Goal: Book appointment/travel/reservation

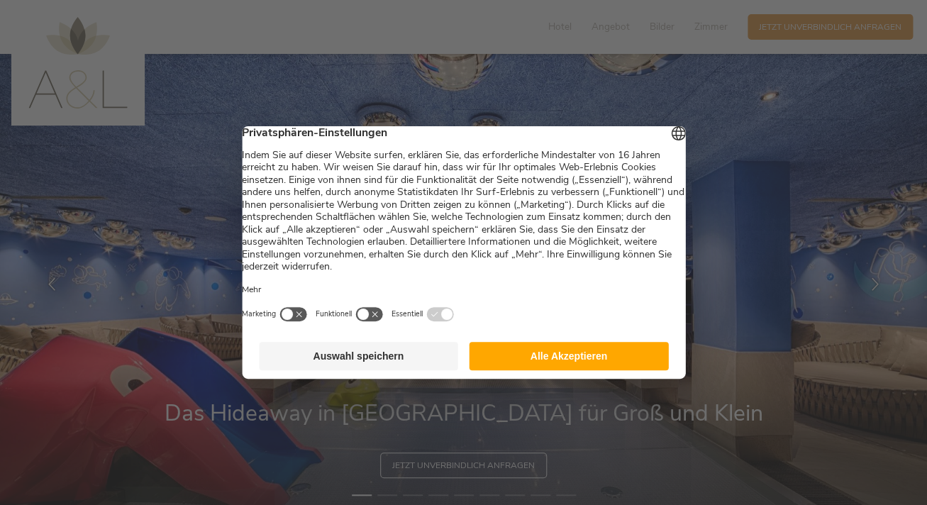
click at [585, 356] on button "Alle Akzeptieren" at bounding box center [568, 356] width 199 height 28
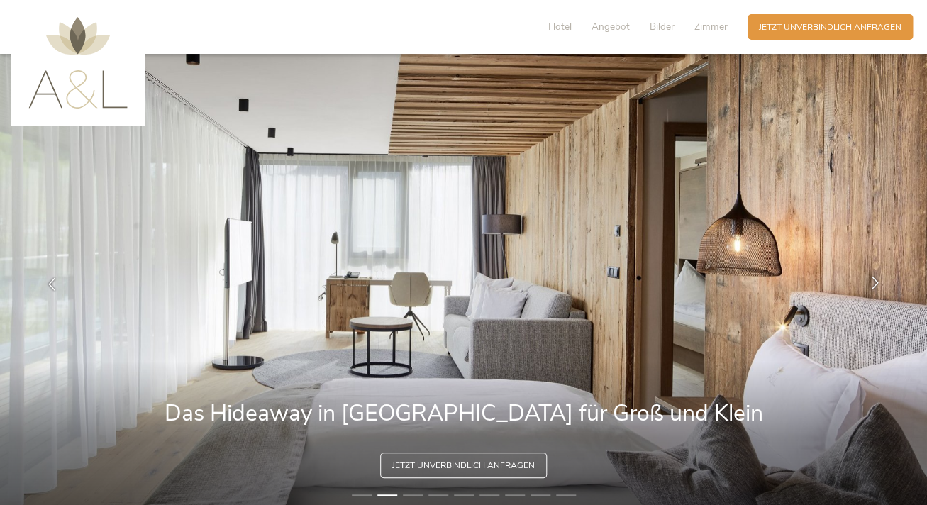
click at [873, 284] on icon at bounding box center [875, 283] width 13 height 13
click at [876, 280] on icon at bounding box center [875, 283] width 13 height 13
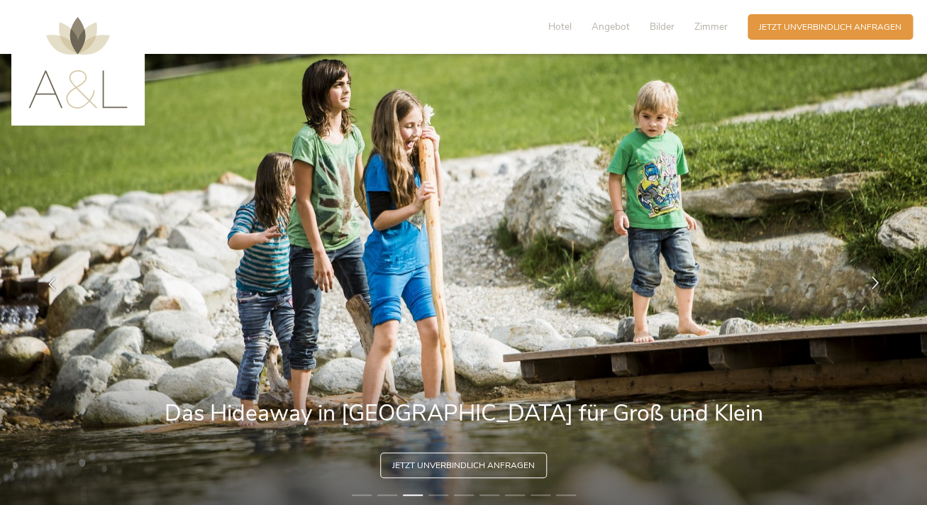
click at [876, 280] on icon at bounding box center [875, 283] width 13 height 13
click at [875, 283] on icon at bounding box center [875, 283] width 13 height 13
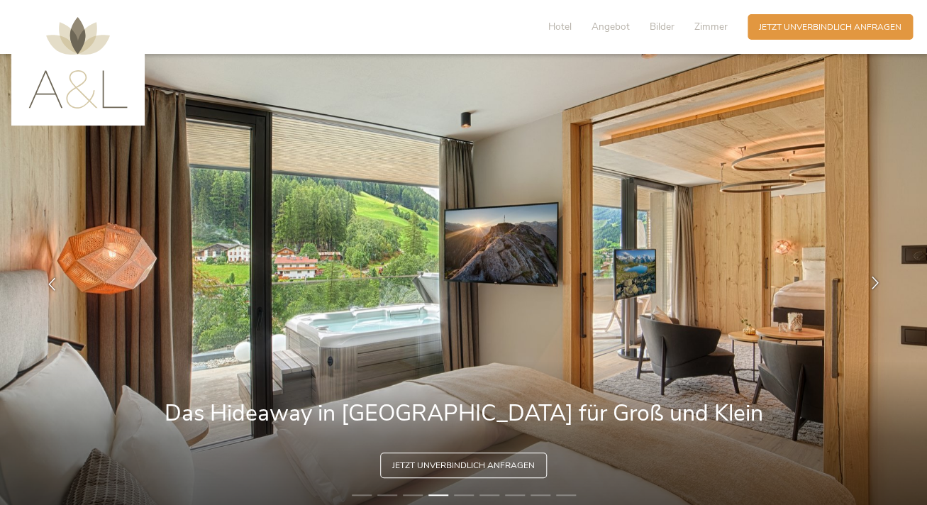
click at [877, 283] on icon at bounding box center [875, 283] width 13 height 13
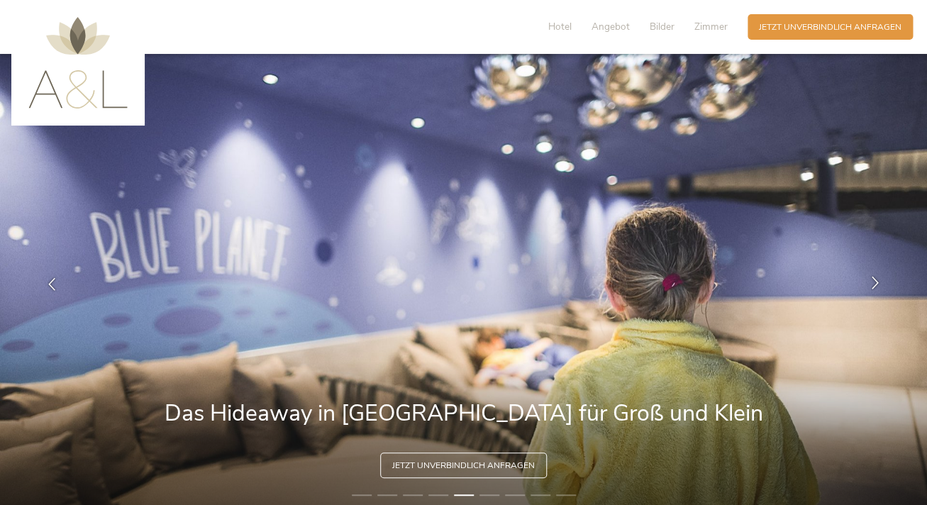
click at [877, 283] on icon at bounding box center [875, 283] width 13 height 13
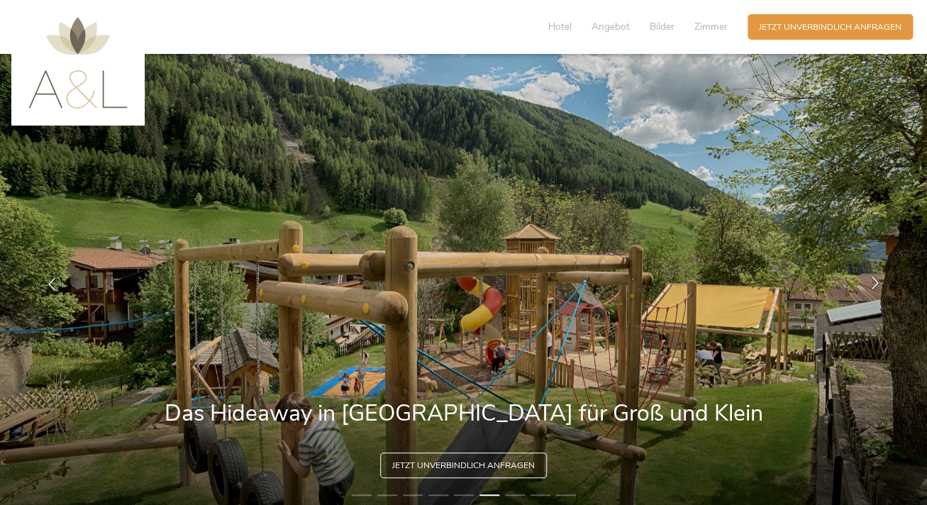
click at [876, 284] on icon at bounding box center [875, 283] width 13 height 13
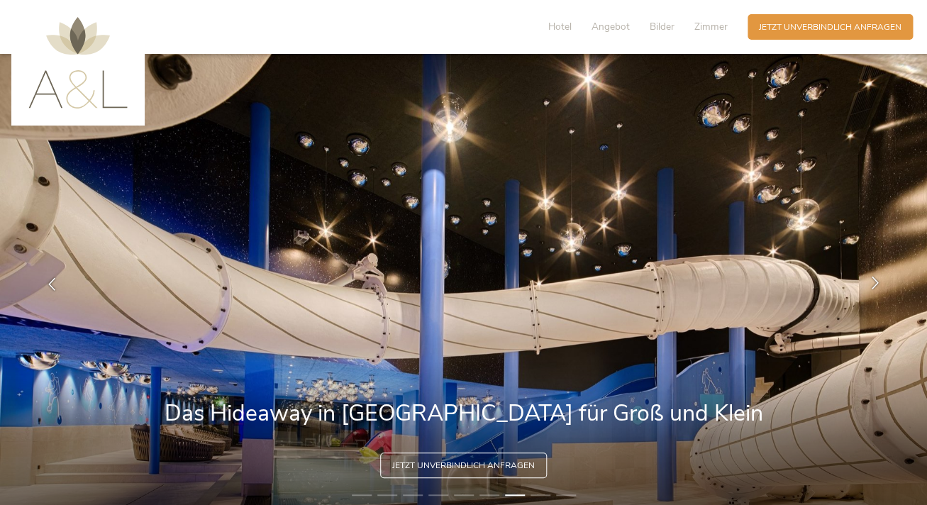
click at [876, 284] on icon at bounding box center [875, 283] width 13 height 13
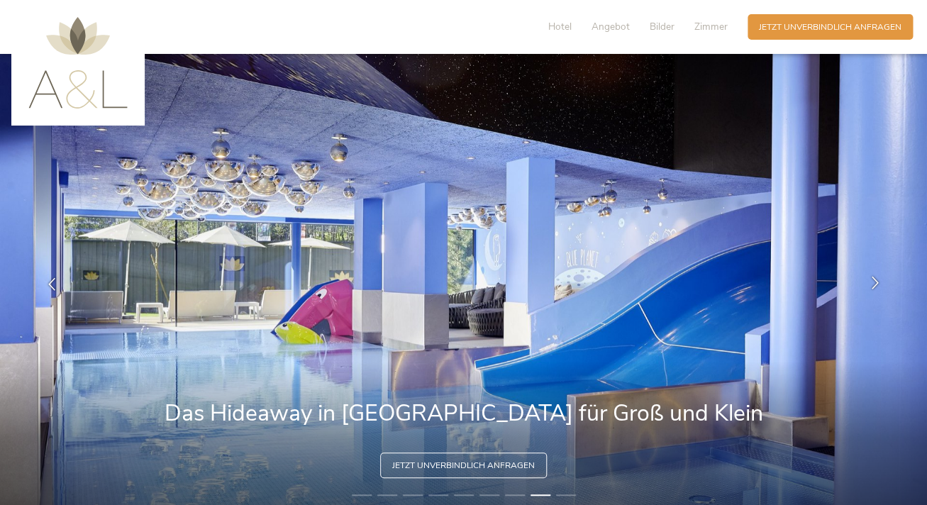
click at [876, 284] on icon at bounding box center [875, 283] width 13 height 13
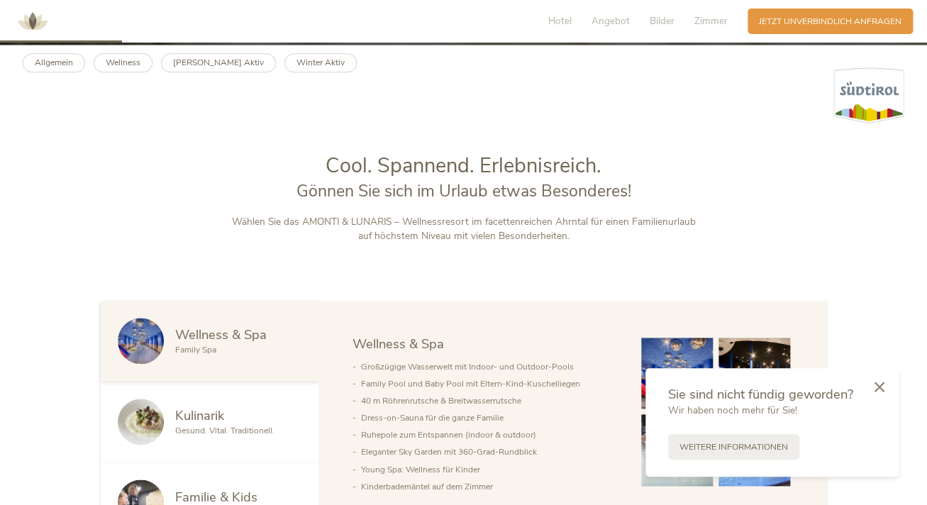
scroll to position [530, 0]
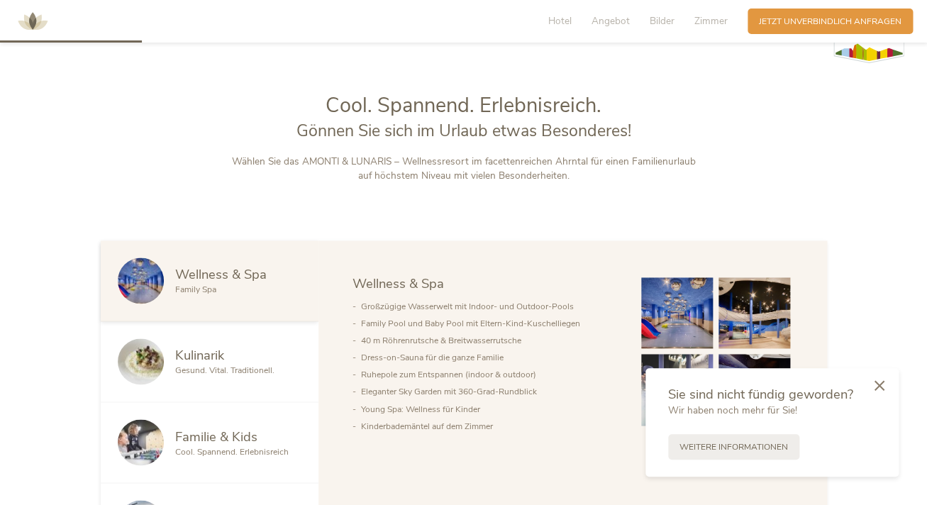
click at [879, 389] on icon at bounding box center [879, 385] width 10 height 11
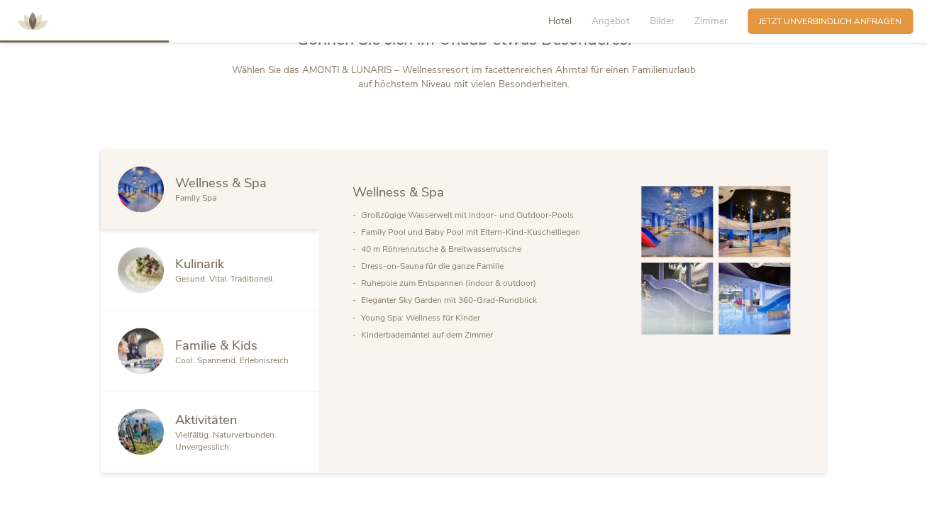
scroll to position [636, 0]
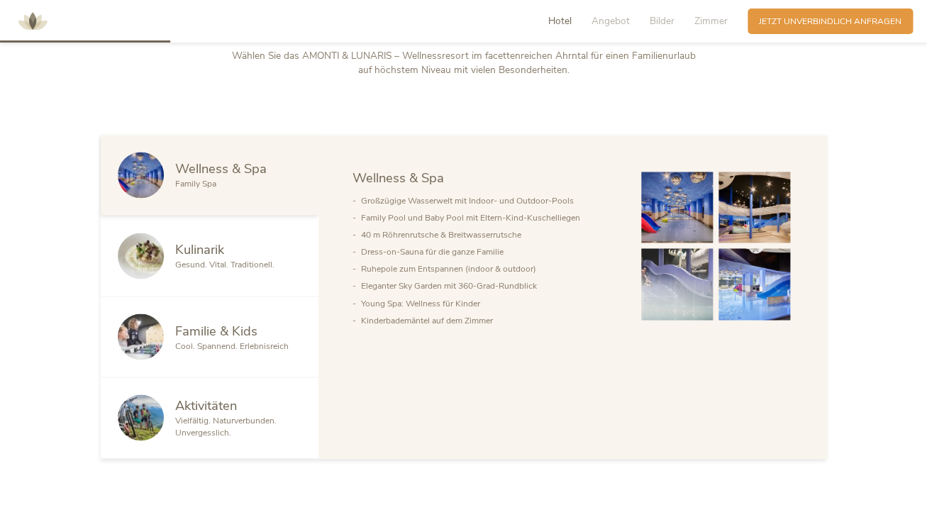
click at [212, 233] on div "Kulinarik Gesund. Vital. Traditionell." at bounding box center [210, 256] width 218 height 81
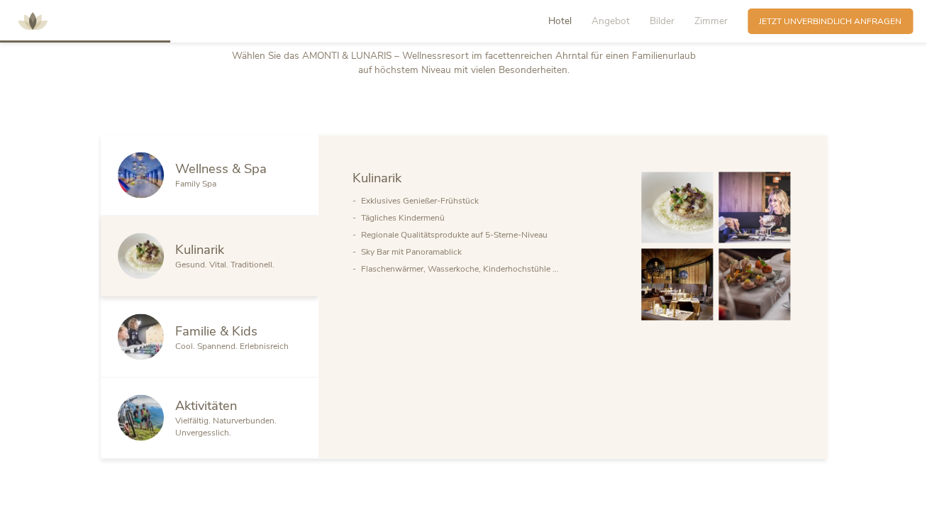
click at [226, 318] on div "Familie & Kids Cool. Spannend. Erlebnisreich" at bounding box center [210, 336] width 218 height 81
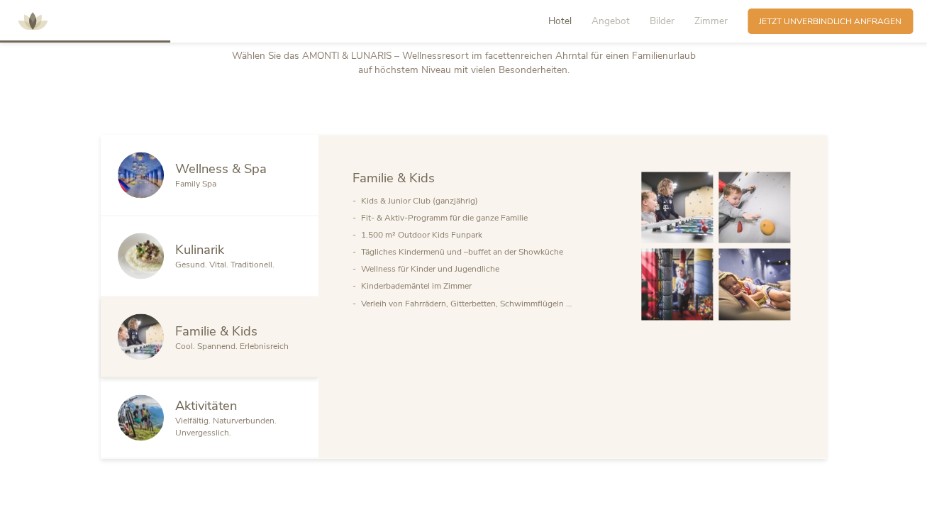
click at [240, 411] on div "Aktivitäten" at bounding box center [238, 405] width 126 height 18
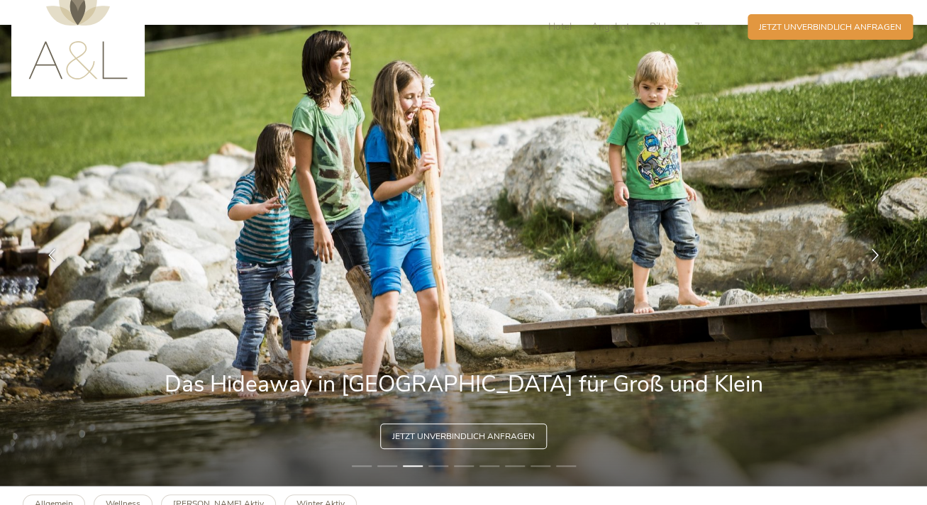
scroll to position [0, 0]
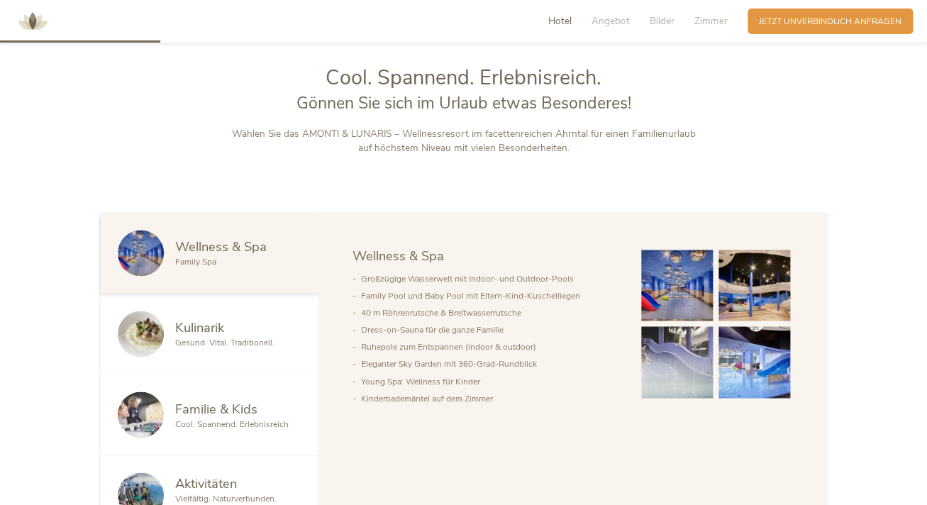
scroll to position [625, 0]
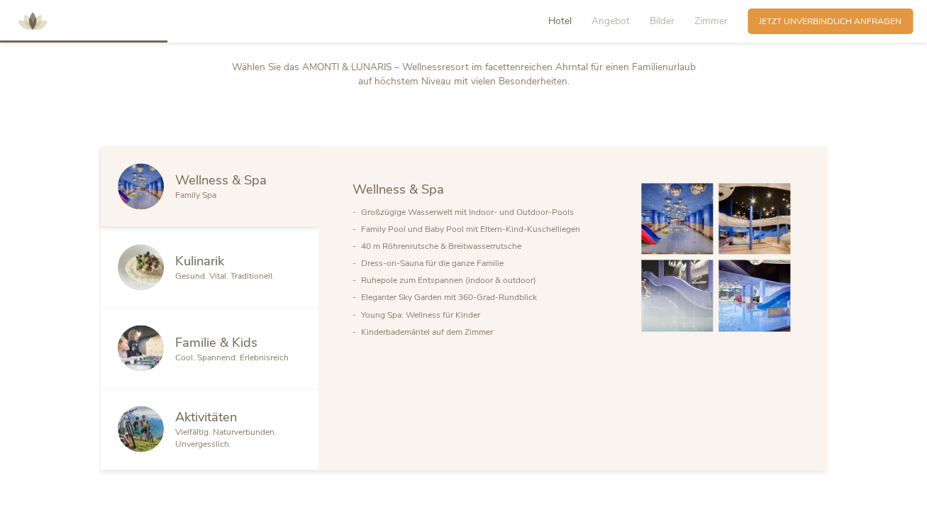
click at [747, 284] on img at bounding box center [754, 296] width 72 height 72
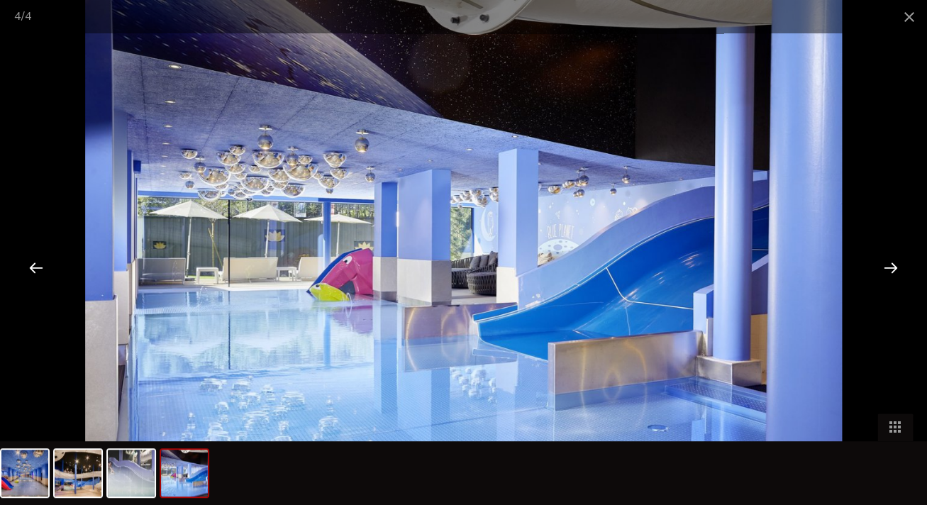
click at [33, 265] on div at bounding box center [36, 267] width 44 height 44
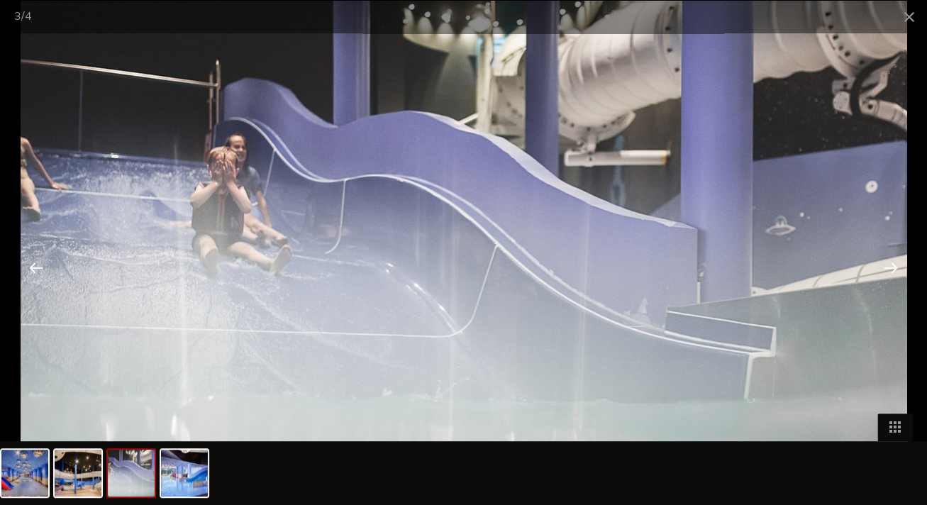
click at [33, 267] on div at bounding box center [36, 267] width 44 height 44
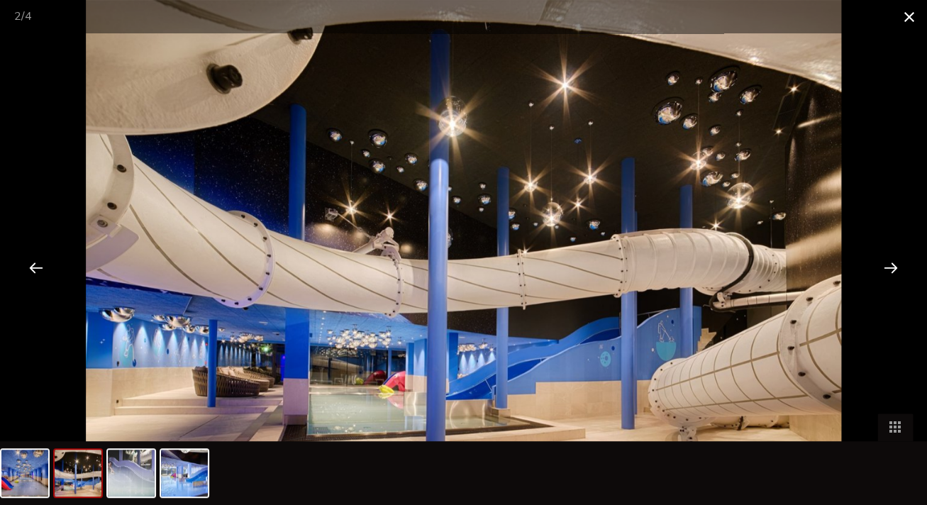
click at [908, 18] on span at bounding box center [908, 16] width 35 height 33
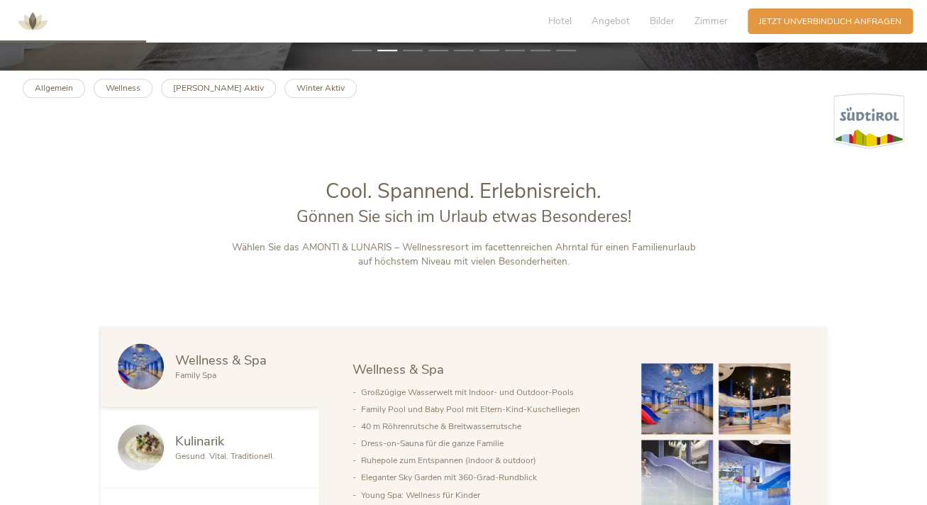
scroll to position [0, 0]
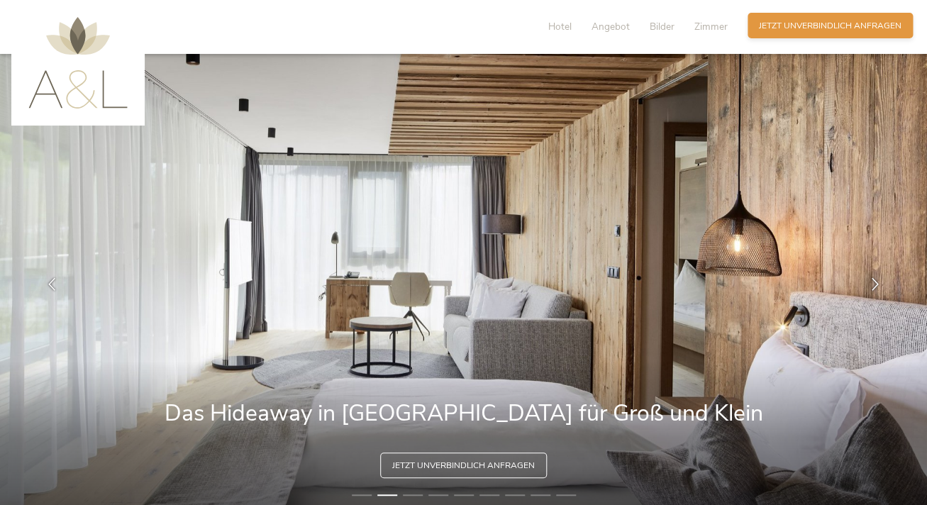
click at [835, 29] on span "Jetzt unverbindlich anfragen" at bounding box center [830, 26] width 143 height 12
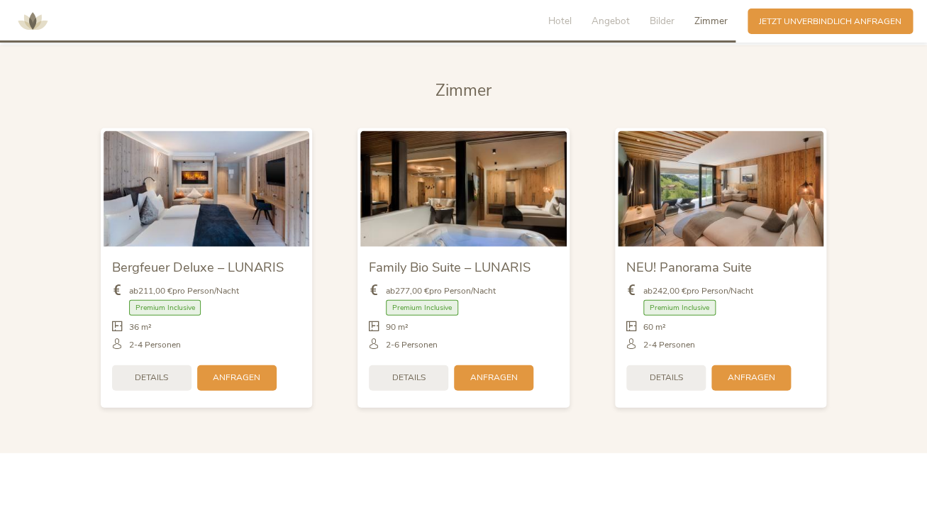
scroll to position [2779, 0]
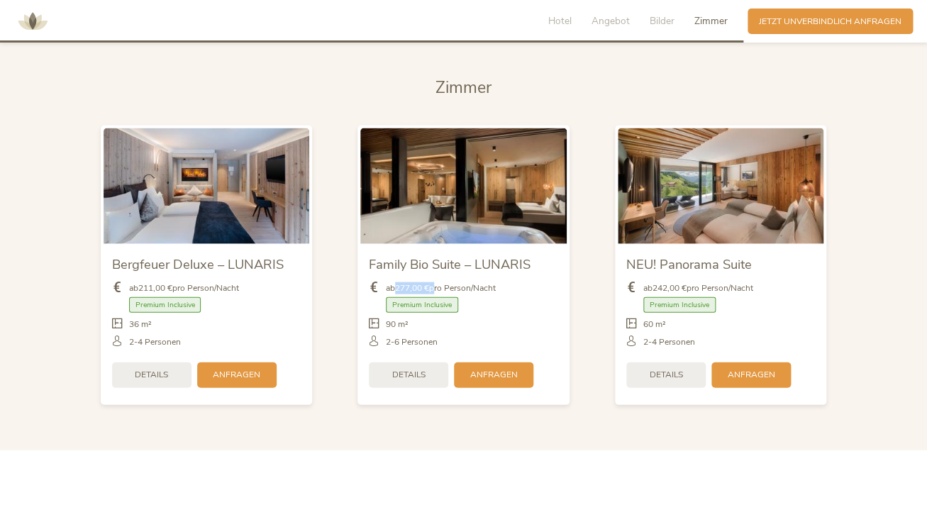
drag, startPoint x: 401, startPoint y: 268, endPoint x: 434, endPoint y: 268, distance: 33.3
click at [434, 282] on span "ab 277,00 € pro Person/Nacht" at bounding box center [441, 288] width 110 height 12
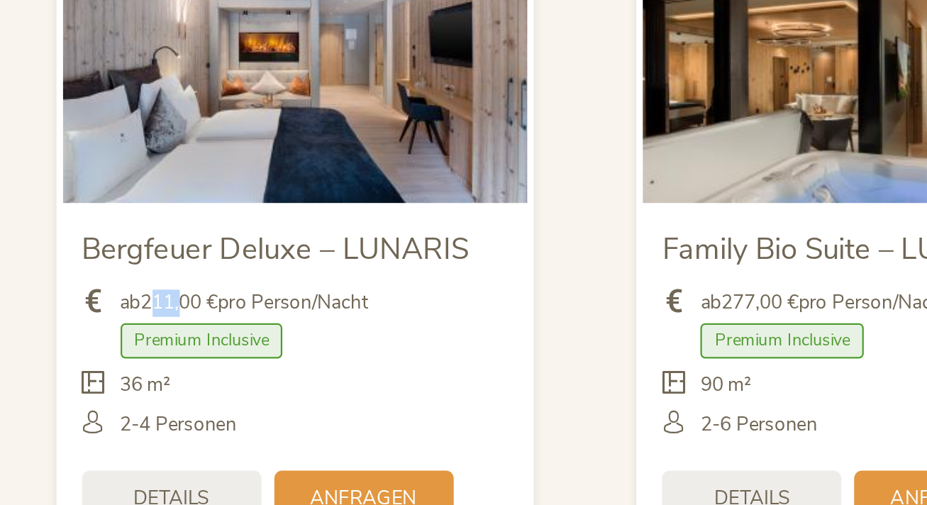
drag, startPoint x: 146, startPoint y: 269, endPoint x: 163, endPoint y: 269, distance: 17.0
click at [163, 282] on b "211,00 €" at bounding box center [155, 287] width 34 height 11
click at [151, 273] on div "ab 211,00 € pro Person/Nacht Premium Inclusive 36 m²" at bounding box center [206, 314] width 189 height 83
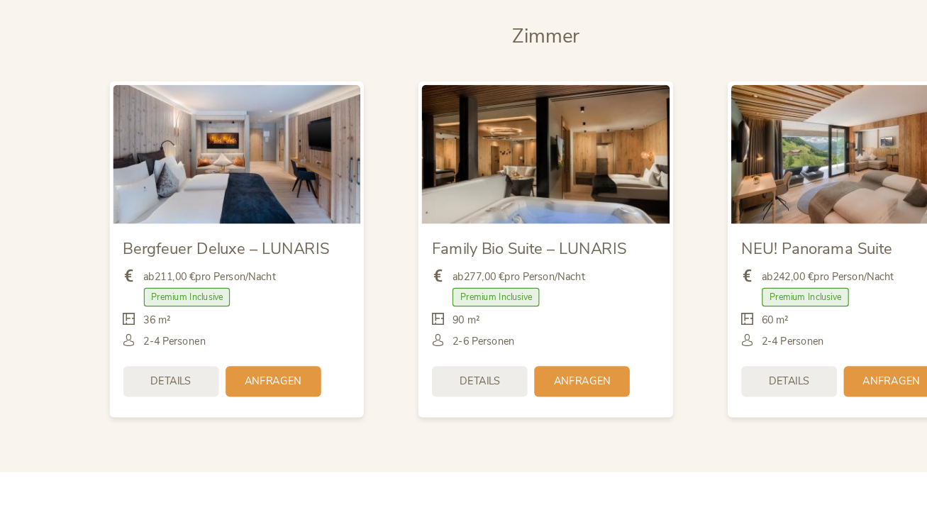
scroll to position [2794, 0]
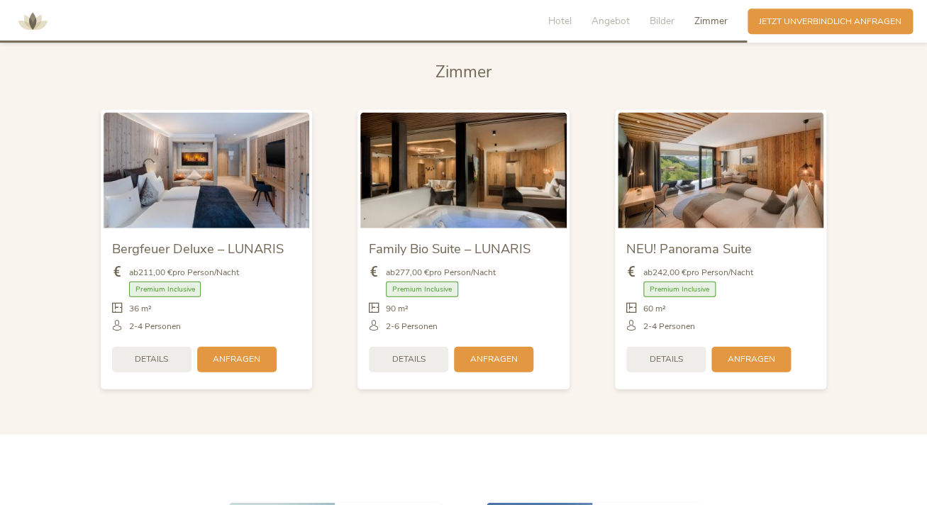
click at [238, 302] on div "36 m²" at bounding box center [206, 311] width 189 height 18
drag, startPoint x: 185, startPoint y: 247, endPoint x: 230, endPoint y: 247, distance: 44.7
click at [223, 257] on div "ab 211,00 € pro Person/Nacht Premium Inclusive 36 m²" at bounding box center [206, 298] width 189 height 83
click at [231, 266] on div "ab 211,00 € pro Person/Nacht" at bounding box center [206, 275] width 189 height 18
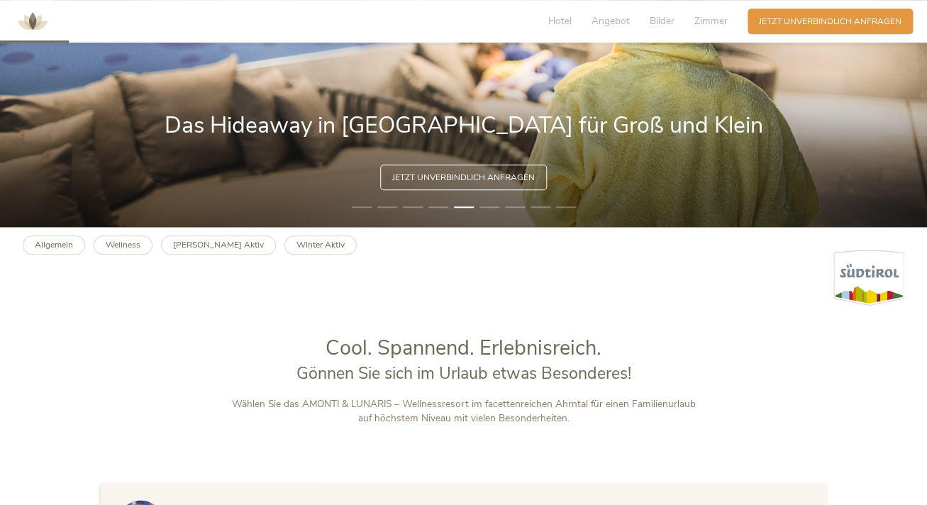
scroll to position [256, 0]
